Goal: Task Accomplishment & Management: Manage account settings

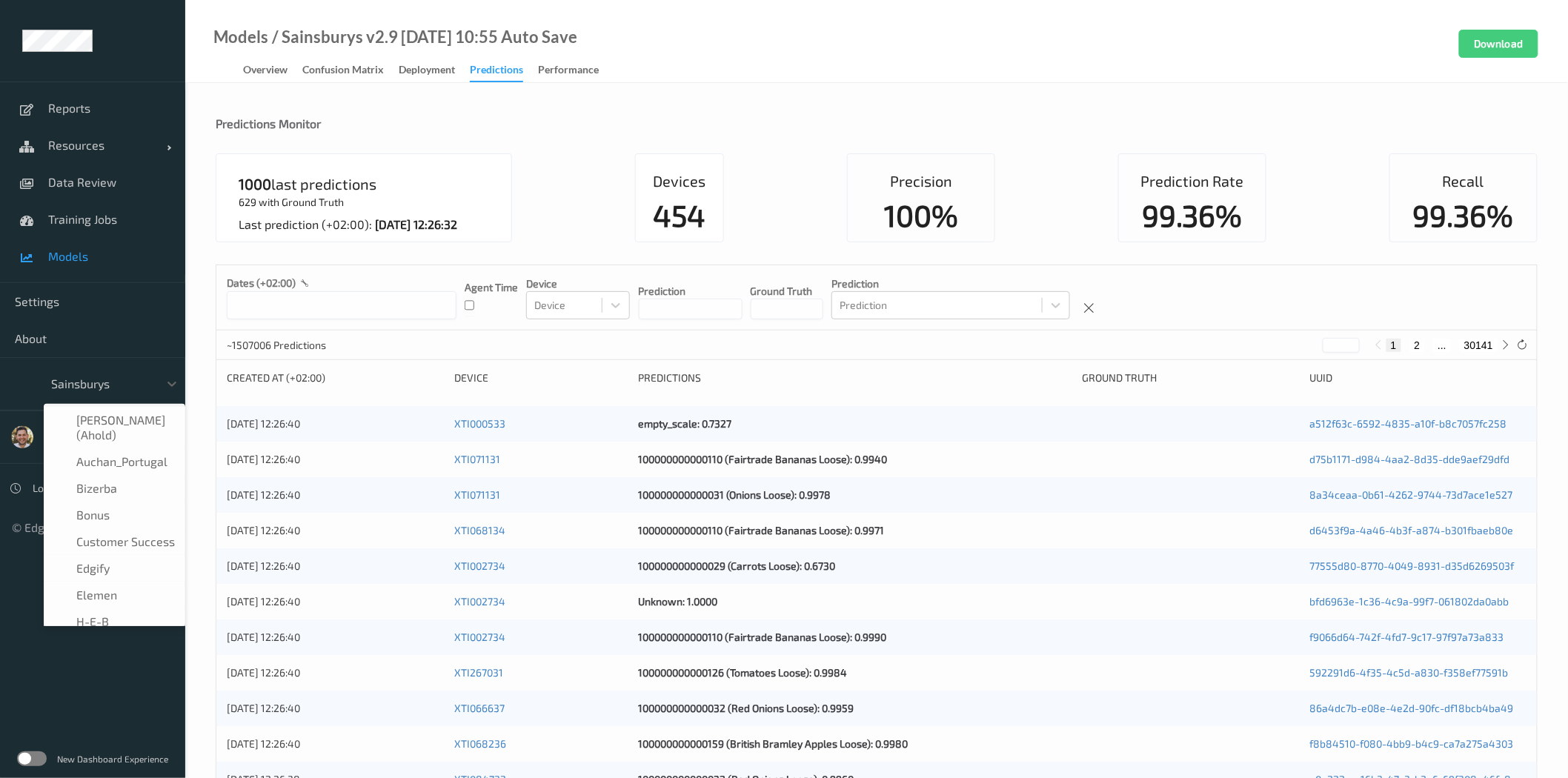
click at [144, 383] on div at bounding box center [101, 384] width 100 height 17
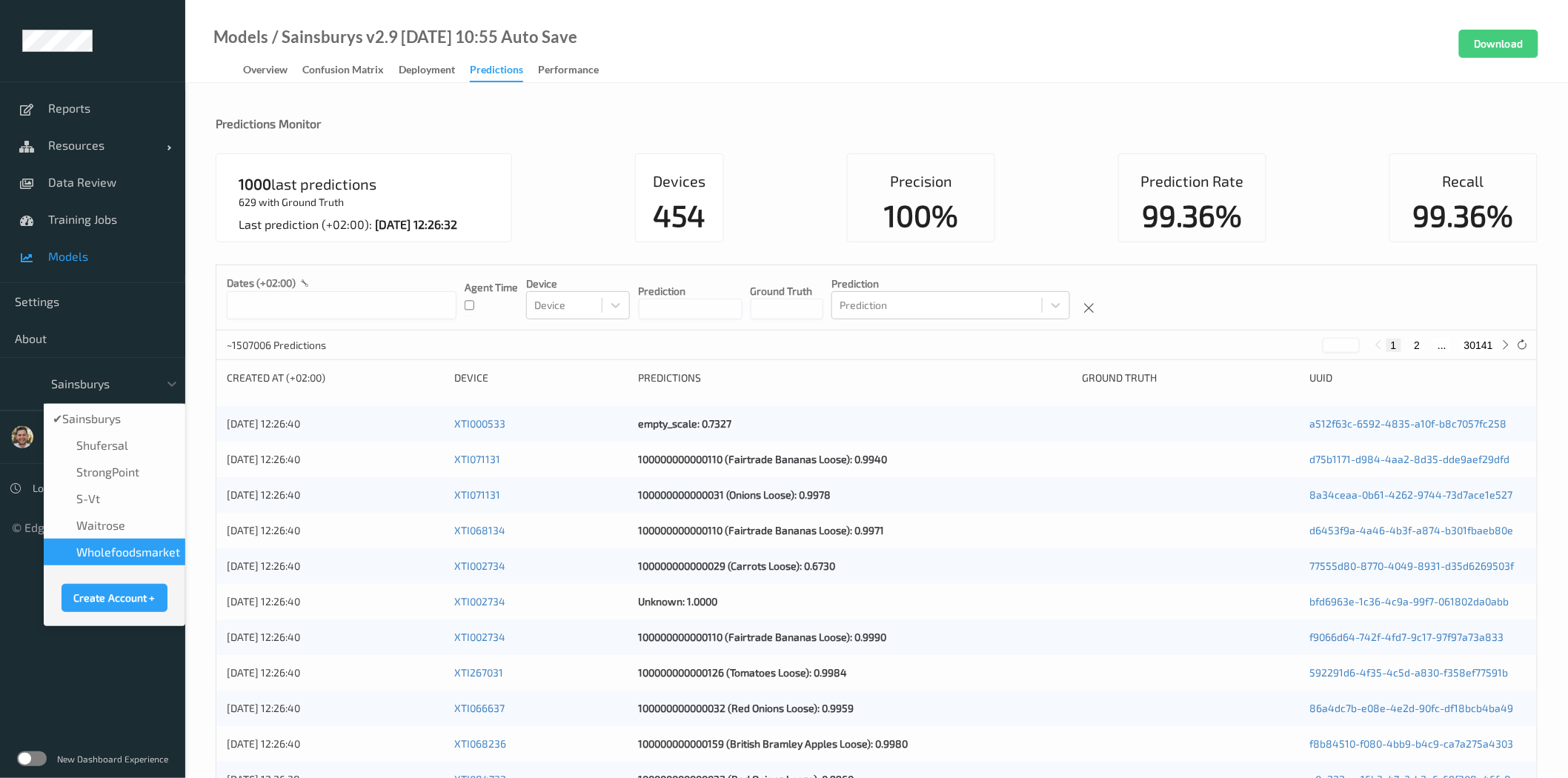
click at [131, 545] on span "wholefoodsmarket" at bounding box center [128, 552] width 104 height 15
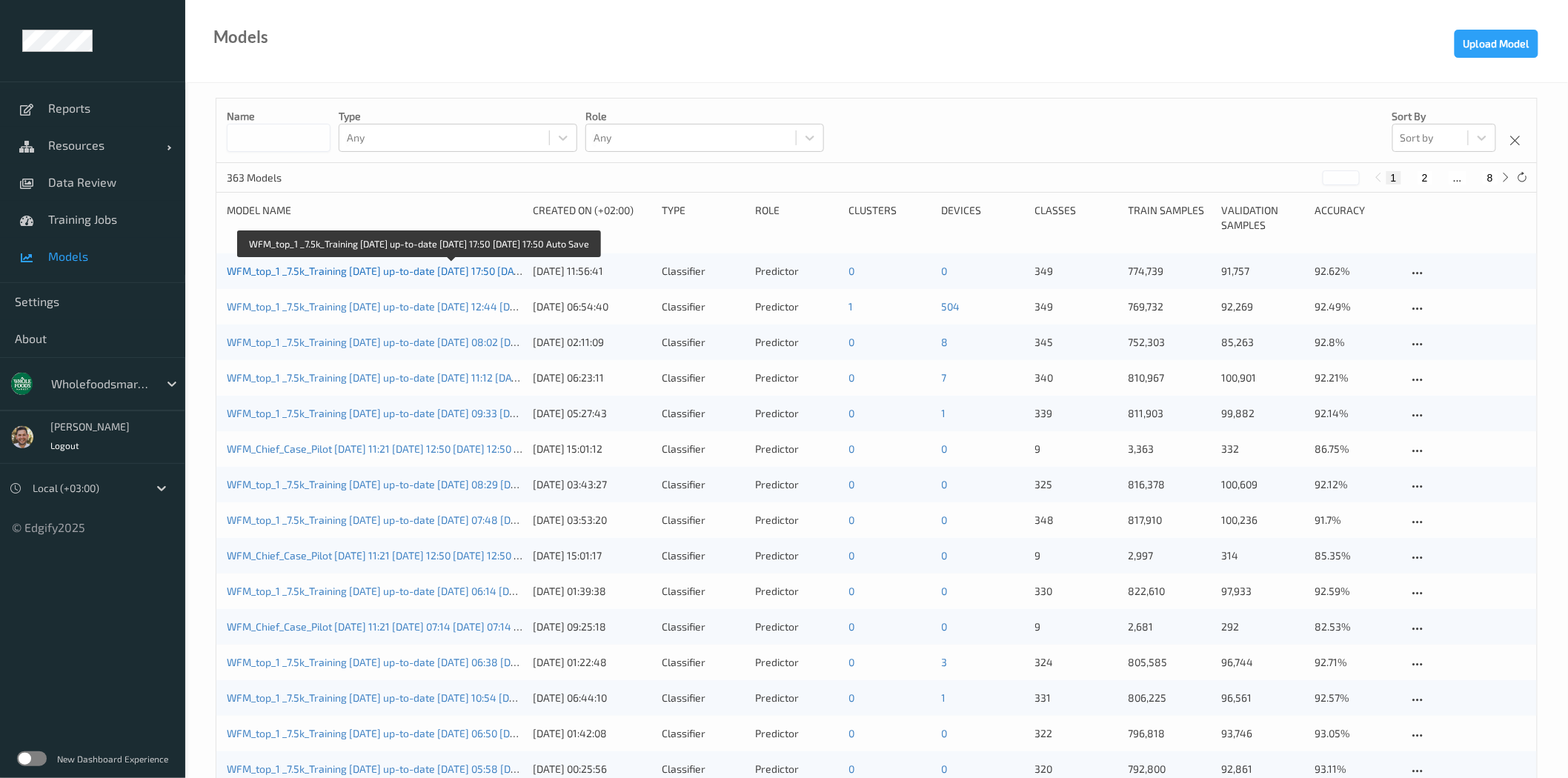
click at [369, 275] on link "WFM_top_1 _7.5k_Training [DATE] up-to-date [DATE] 17:50 [DATE] 17:50 Auto Save" at bounding box center [415, 271] width 378 height 12
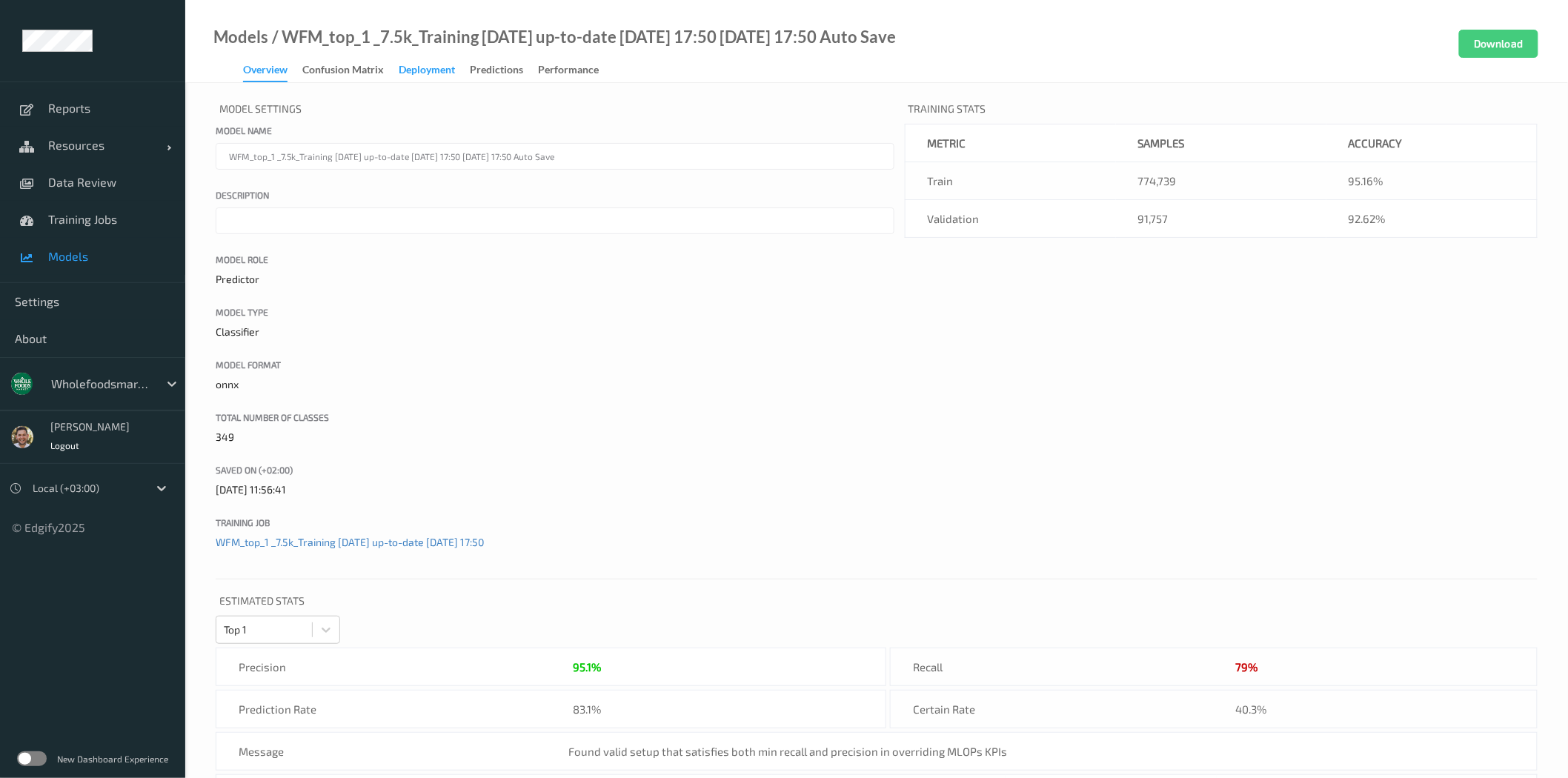
click at [405, 69] on div "Deployment" at bounding box center [427, 71] width 57 height 18
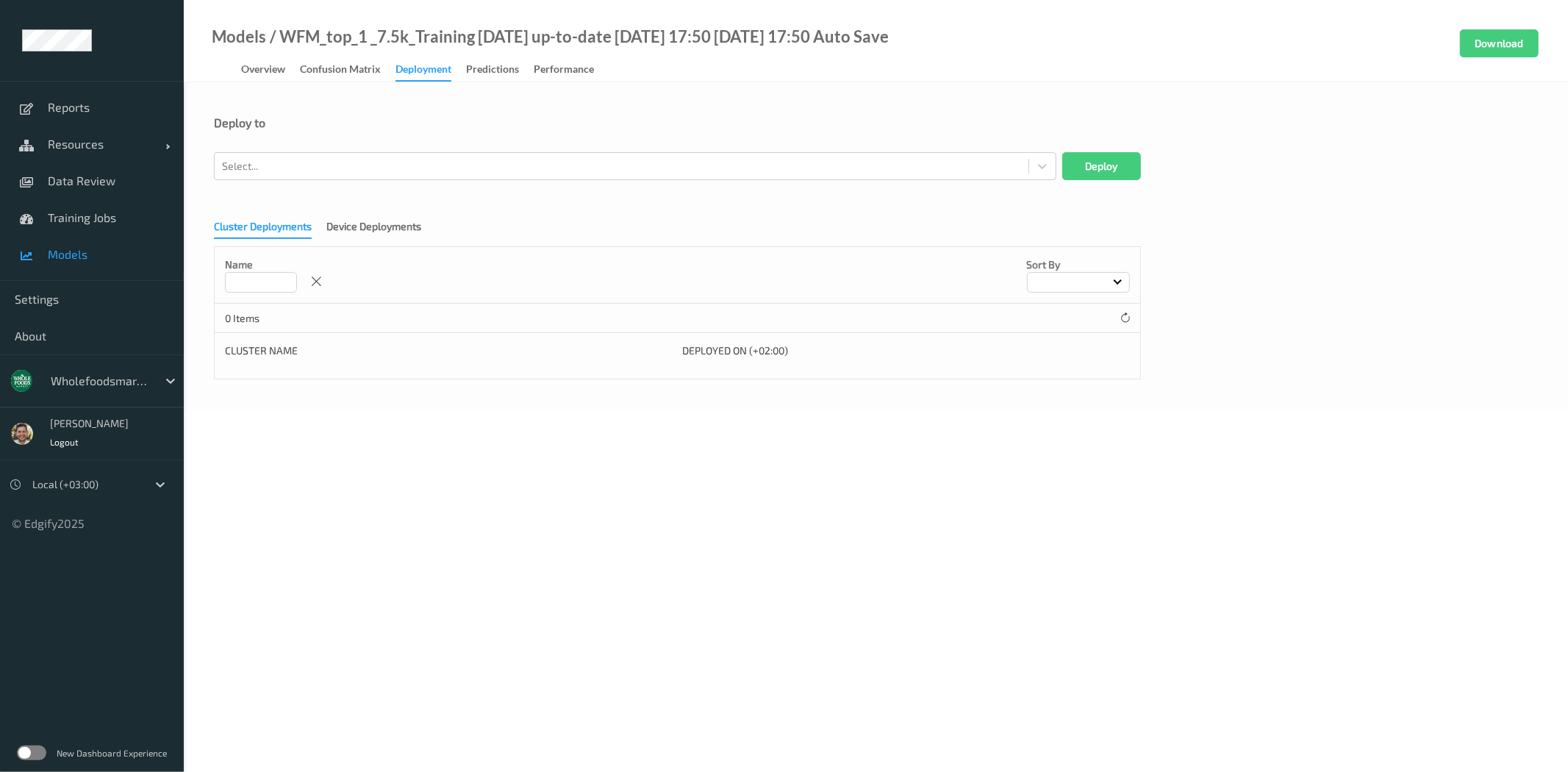
click at [467, 187] on form "Deploy to Select... Deploy Cluster Deployments Device Deployments Name Sort by …" at bounding box center [876, 248] width 1324 height 264
click at [472, 178] on div "Select..." at bounding box center [635, 166] width 843 height 28
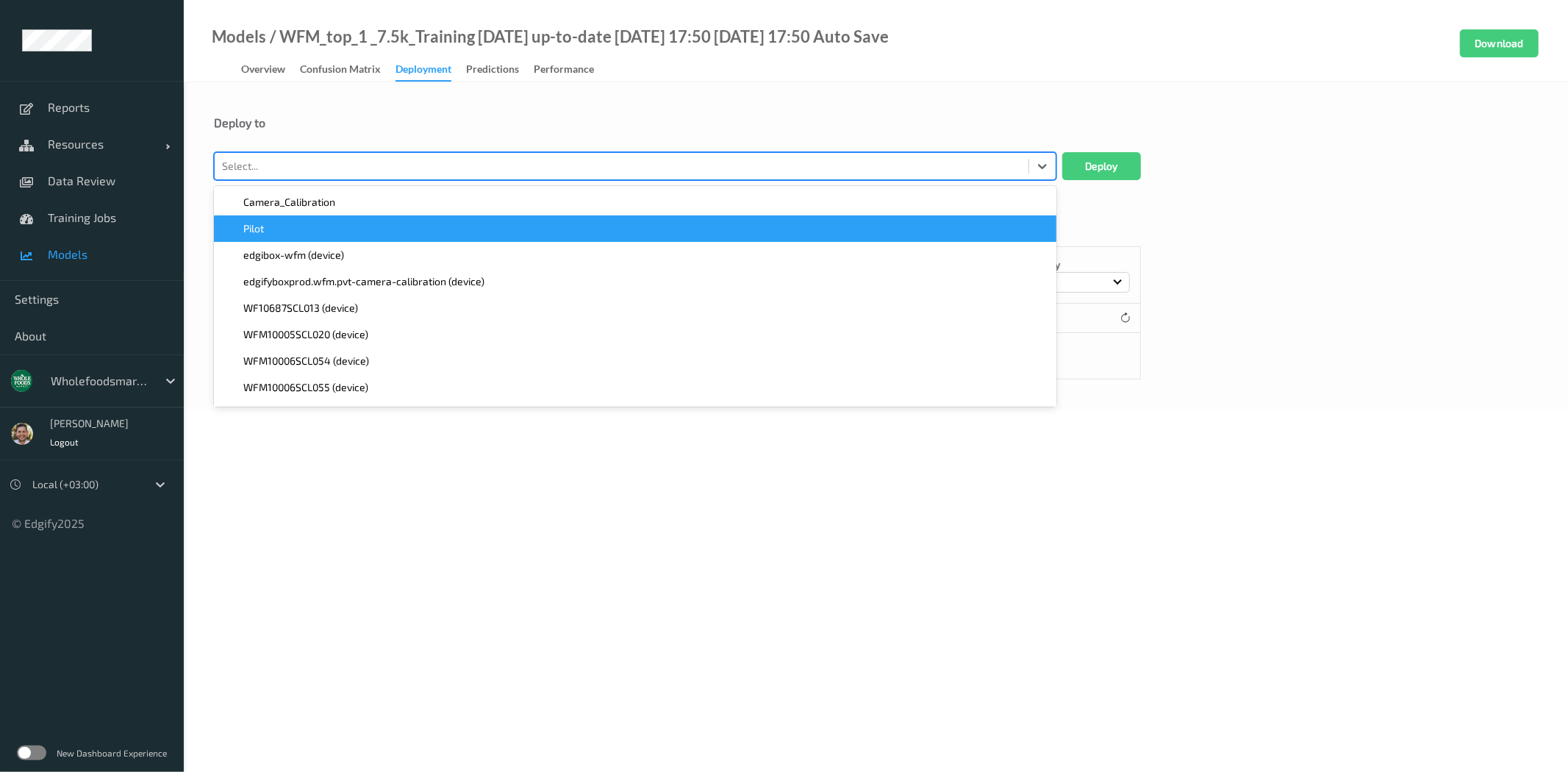
click at [376, 229] on div "Pilot" at bounding box center [635, 228] width 825 height 15
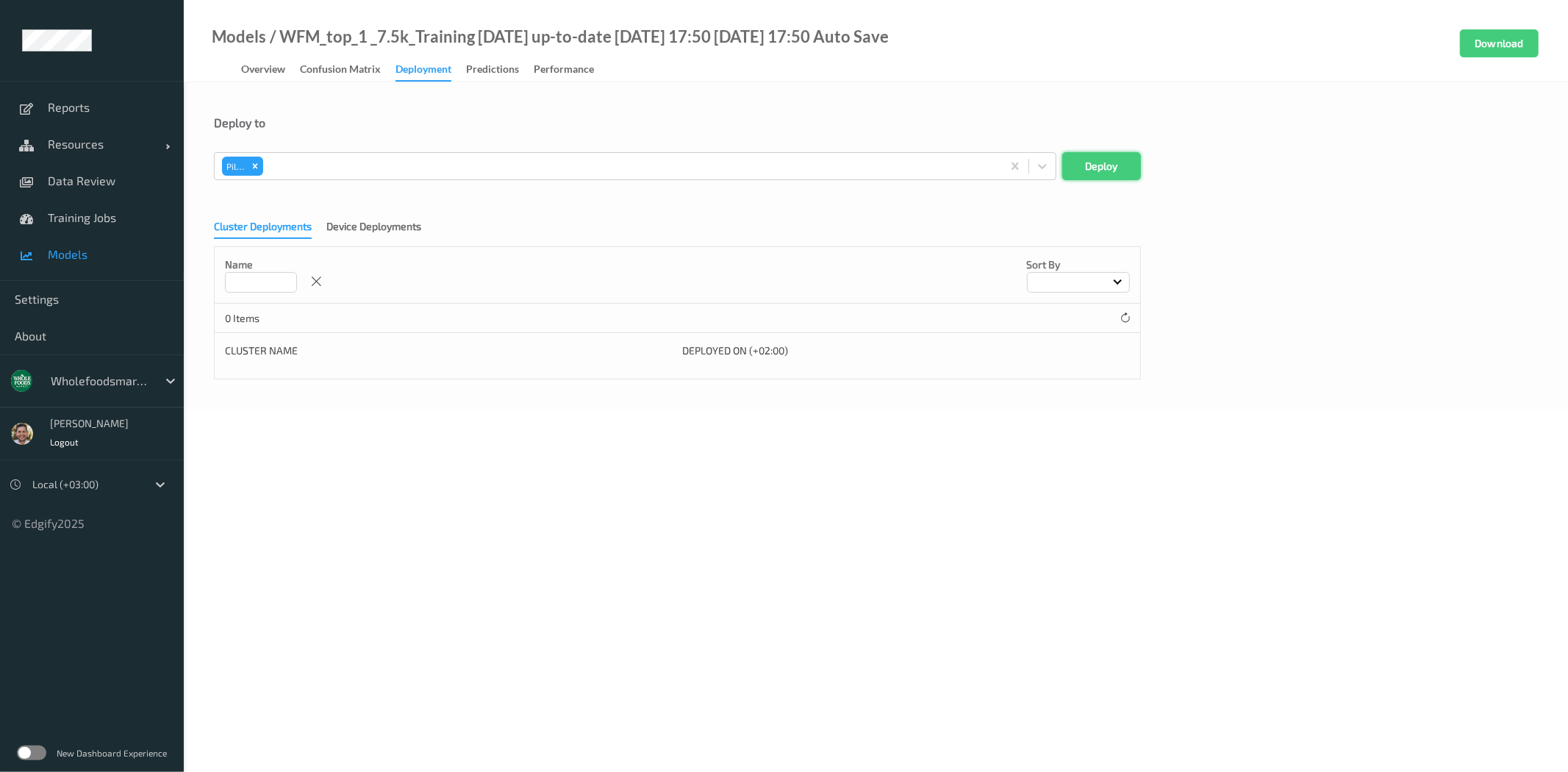
click at [1086, 164] on button "Deploy" at bounding box center [1101, 166] width 79 height 28
click at [86, 140] on span "Resources" at bounding box center [106, 143] width 117 height 15
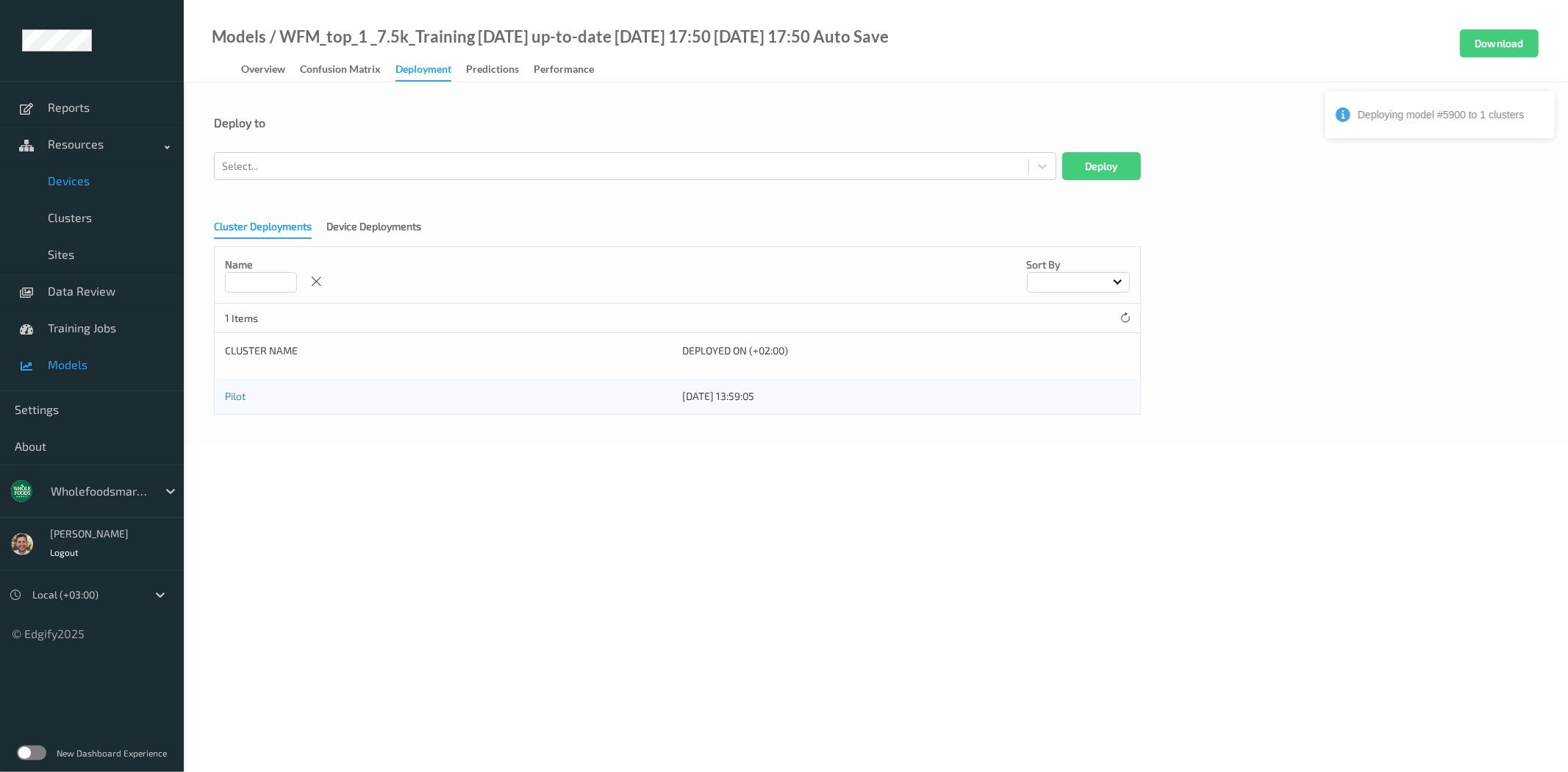
click at [79, 174] on span "Devices" at bounding box center [108, 180] width 121 height 15
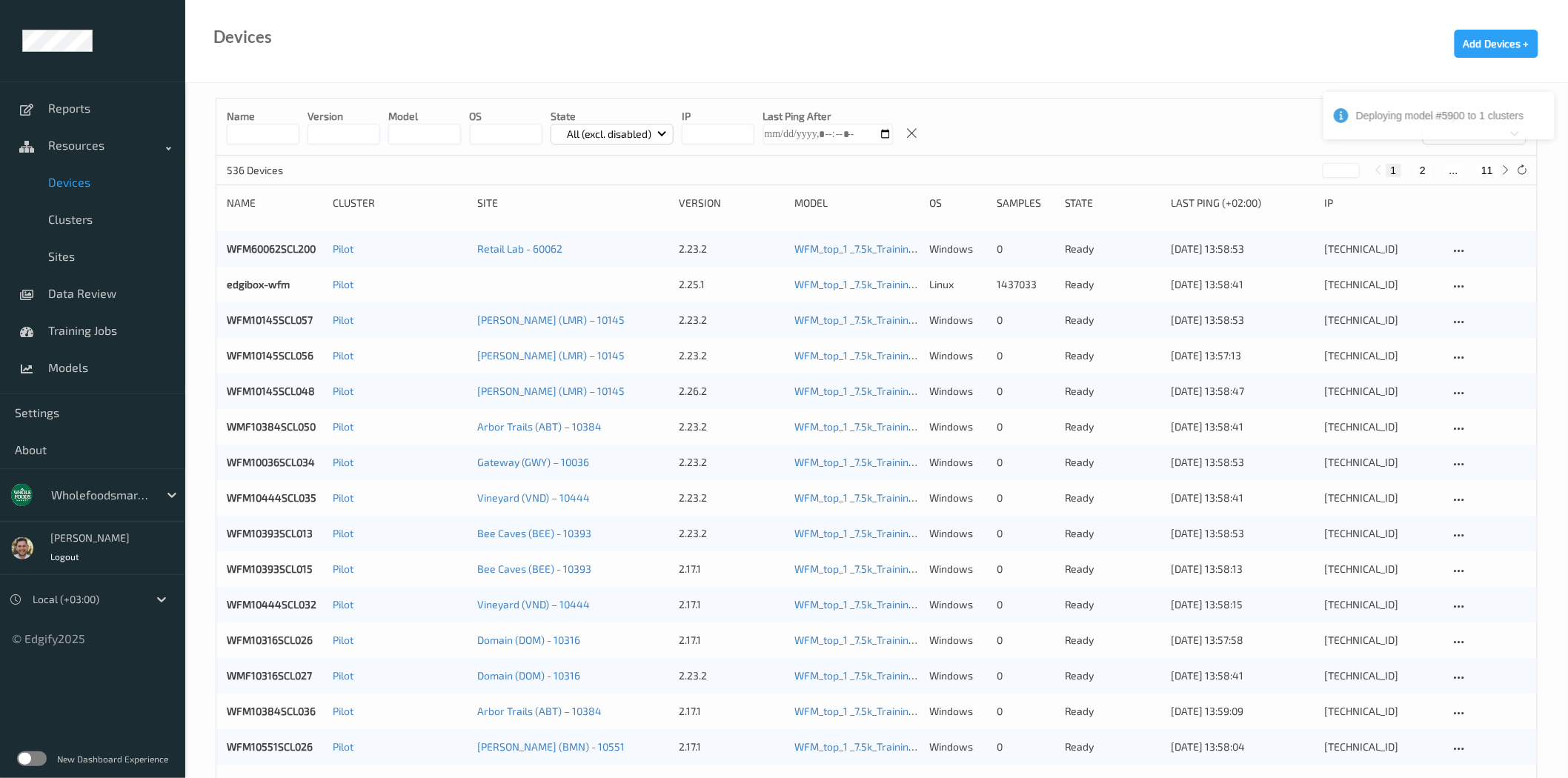
click at [1487, 171] on button "11" at bounding box center [1488, 170] width 21 height 13
type input "**"
click at [87, 221] on span "Clusters" at bounding box center [109, 218] width 122 height 15
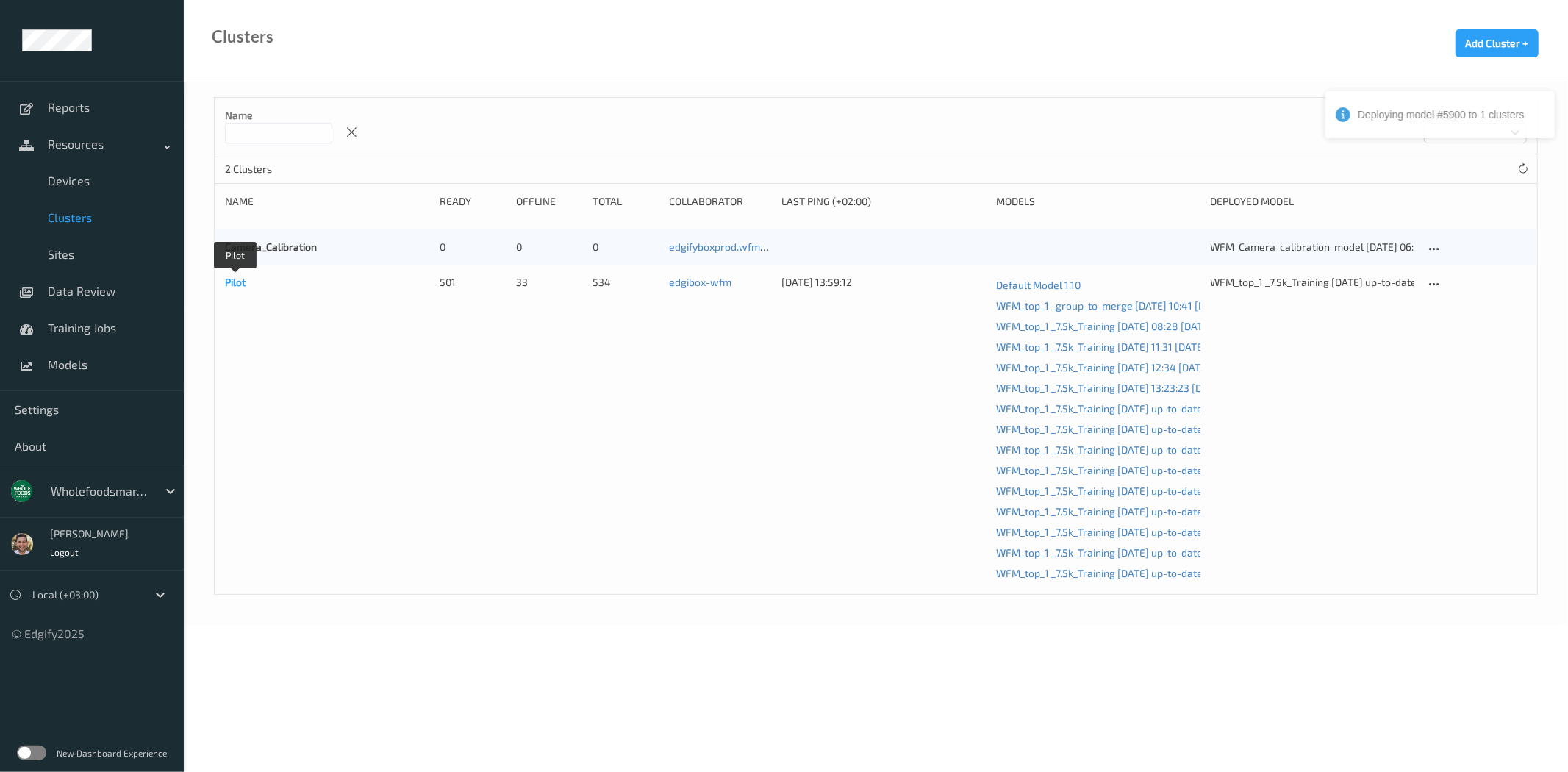
click at [234, 282] on link "Pilot" at bounding box center [235, 282] width 21 height 12
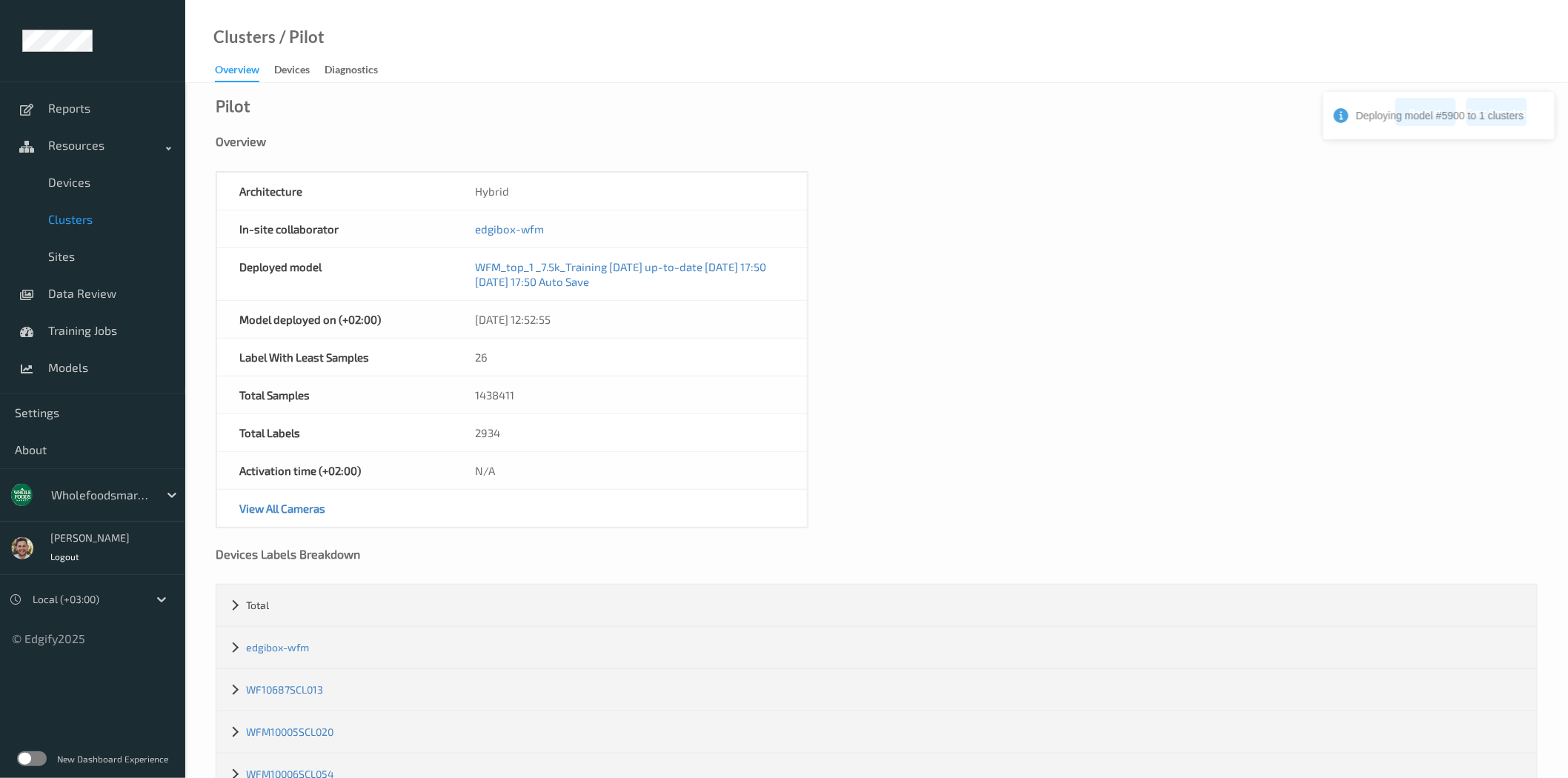
click at [77, 211] on span "Clusters" at bounding box center [109, 218] width 122 height 15
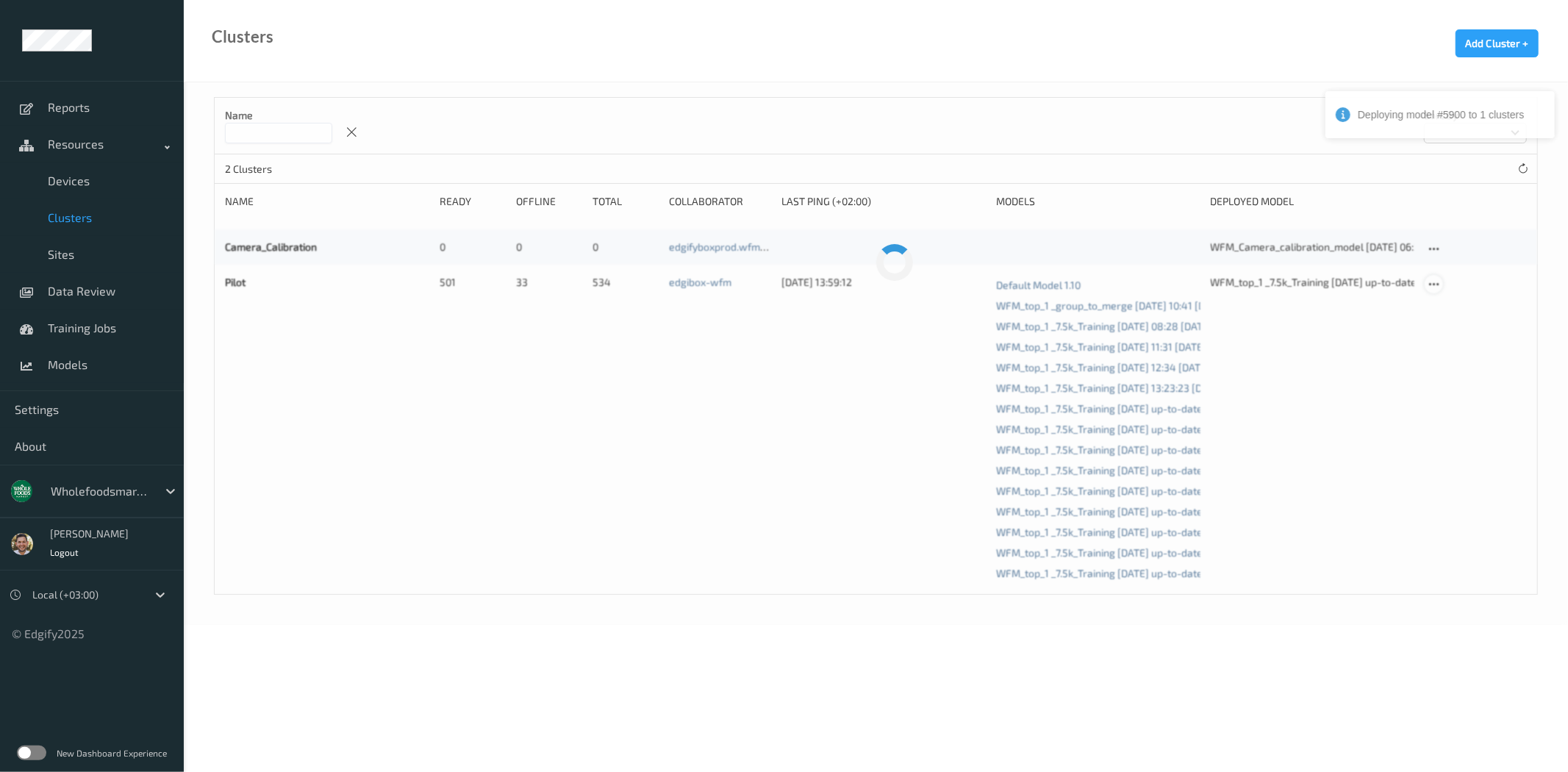
click at [1438, 283] on icon at bounding box center [1433, 284] width 12 height 13
click at [1471, 311] on div "Edit Cluster" at bounding box center [1474, 307] width 47 height 14
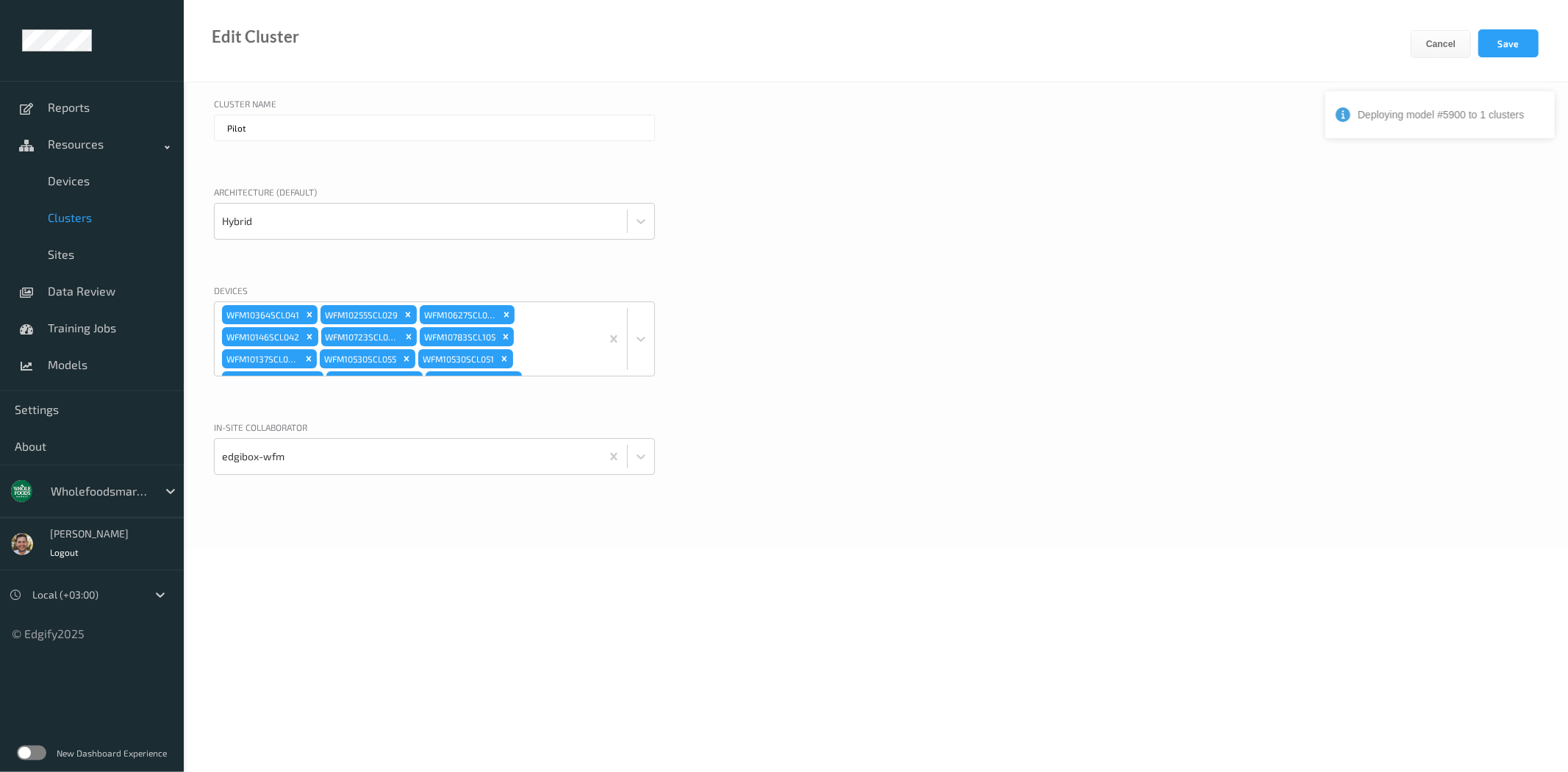
click at [552, 357] on div "WFM10364SCL041 WFM10255SCL029 WFM10627SCL061 WFM10146SCL042 WFM10723SCL062 WFM1…" at bounding box center [408, 339] width 386 height 73
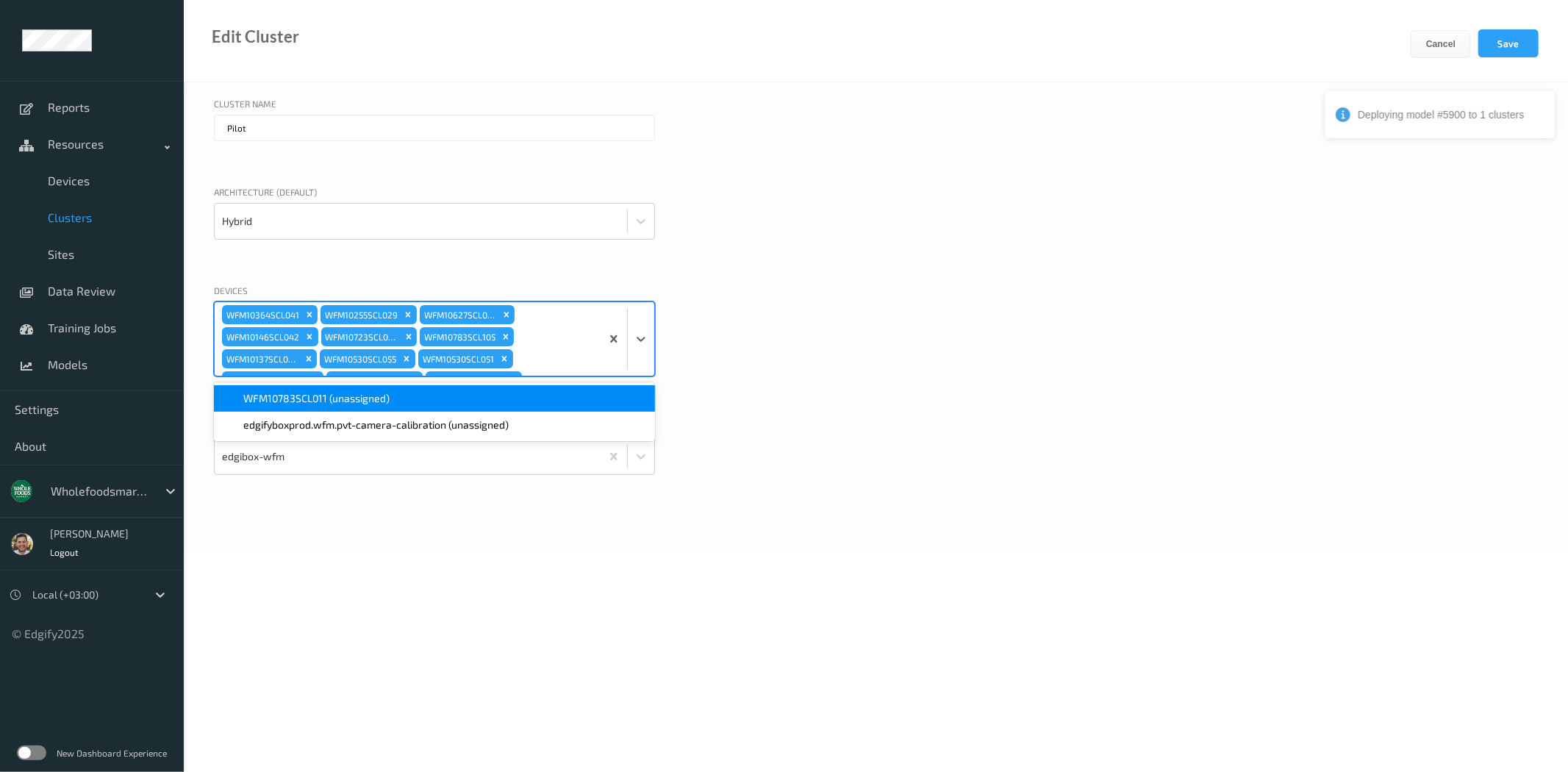
scroll to position [3861, 0]
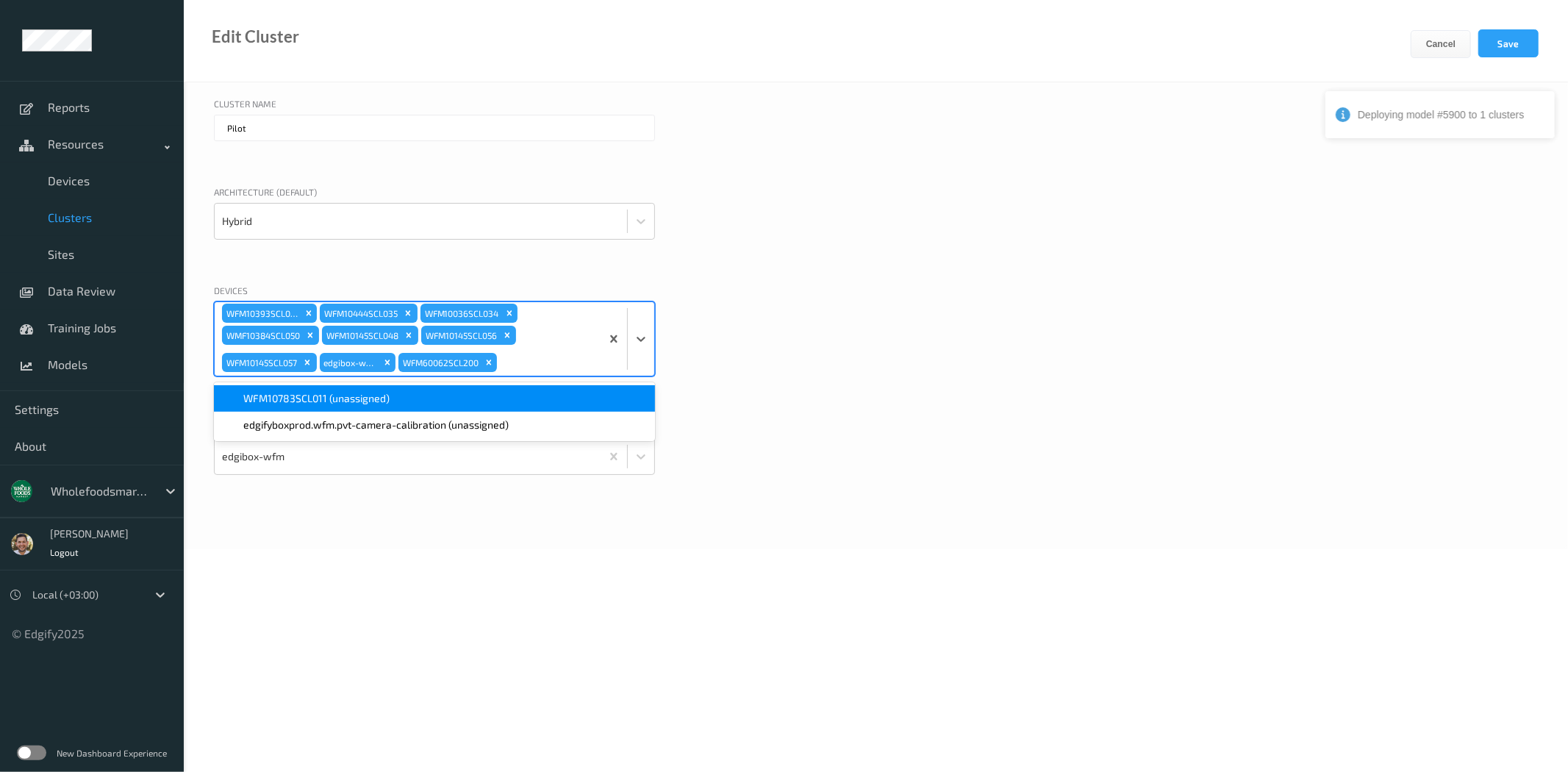
click at [430, 402] on div "WFM10783SCL011 (unassigned)" at bounding box center [434, 398] width 423 height 15
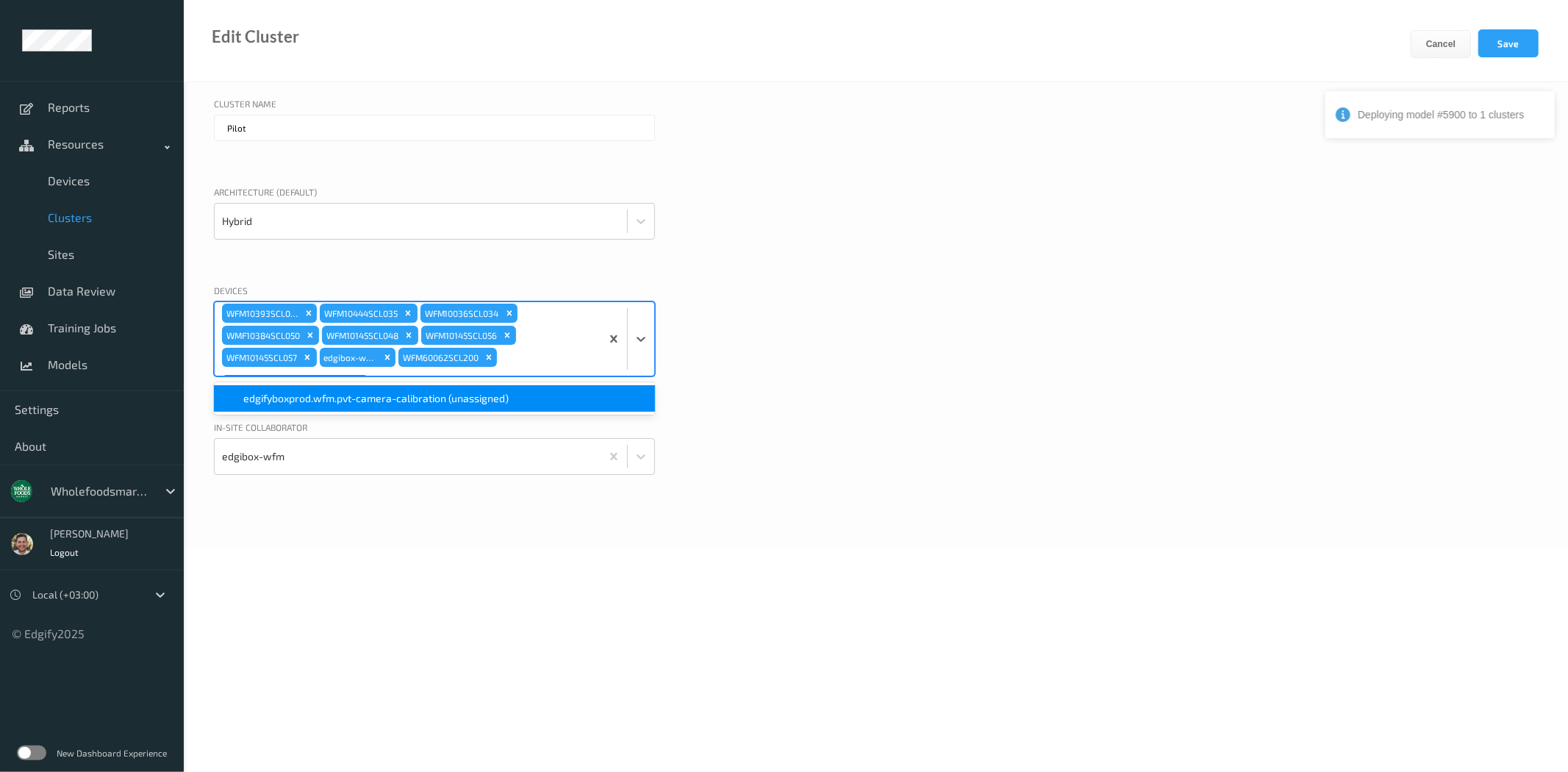
click at [1129, 310] on div "Devices option WFM10783SCL011 (unassigned), selected. option edgifyboxprod.wfm.…" at bounding box center [876, 349] width 1324 height 130
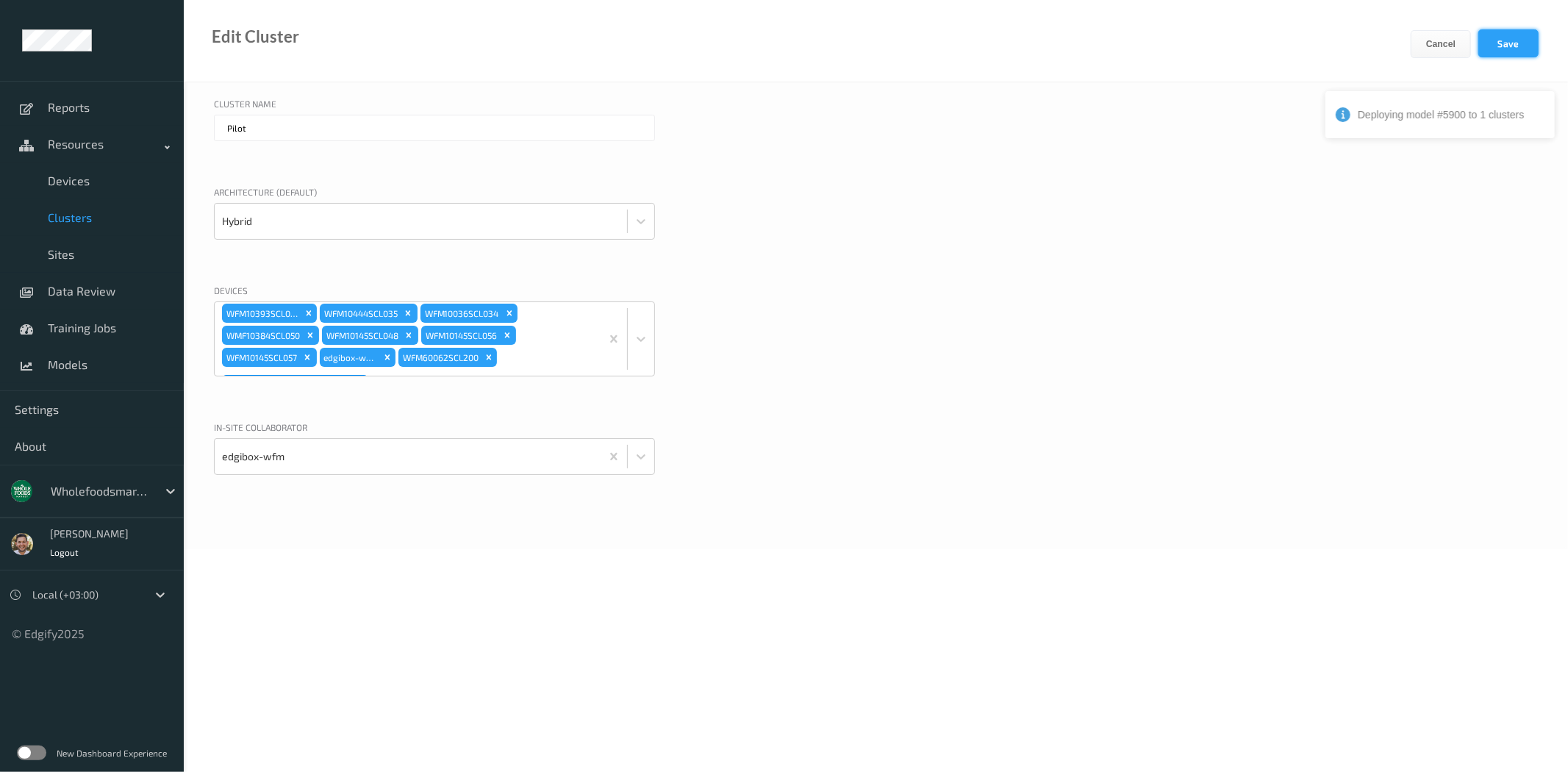
click at [1512, 47] on button "Save" at bounding box center [1508, 43] width 60 height 28
